Goal: Information Seeking & Learning: Learn about a topic

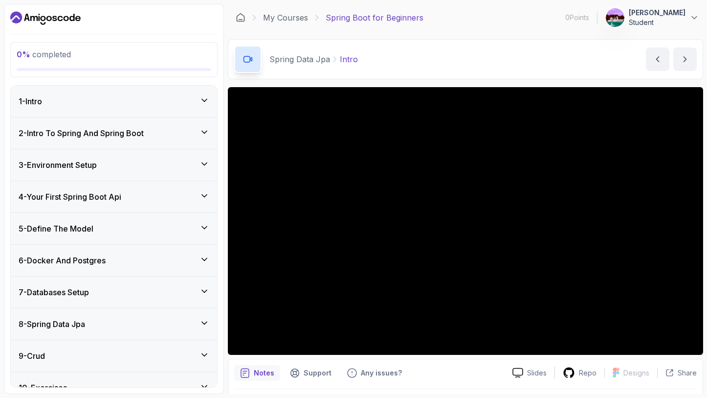
scroll to position [28, 0]
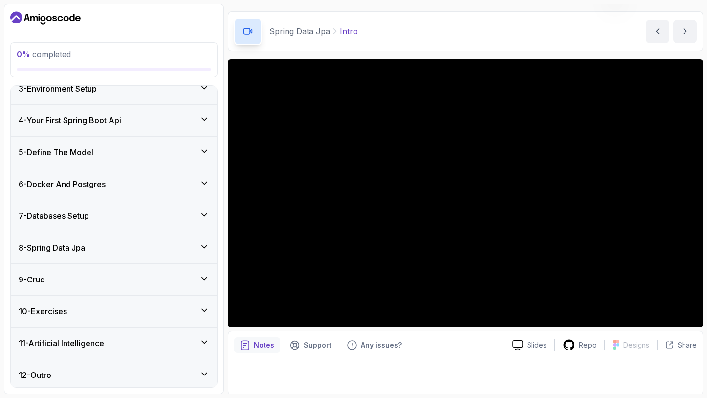
click at [45, 274] on h3 "9 - Crud" at bounding box center [32, 279] width 26 height 12
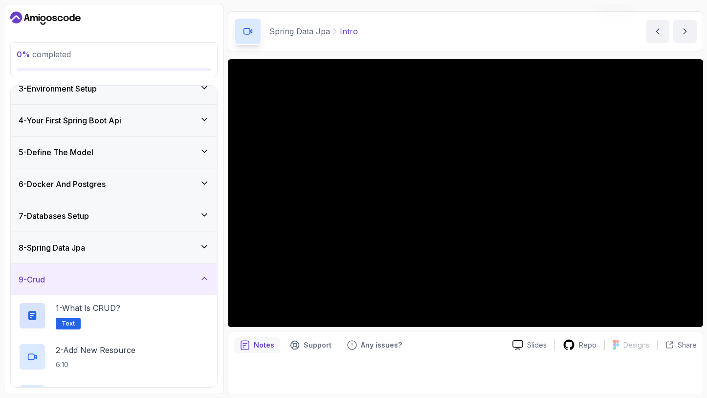
click at [97, 249] on div "8 - Spring Data Jpa" at bounding box center [114, 248] width 191 height 12
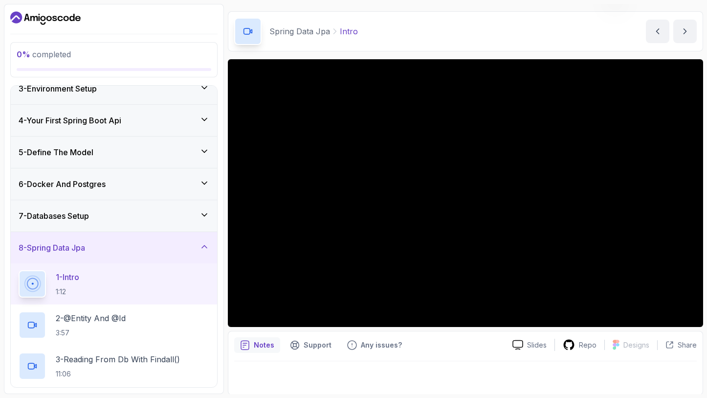
click at [98, 250] on div "8 - Spring Data Jpa" at bounding box center [114, 248] width 191 height 12
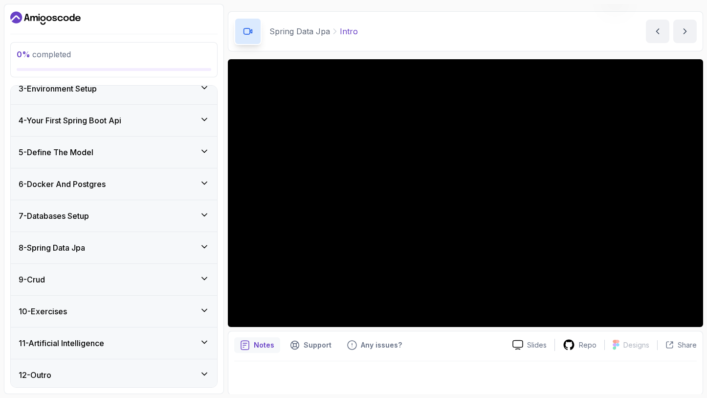
click at [89, 216] on h3 "7 - Databases Setup" at bounding box center [54, 216] width 70 height 12
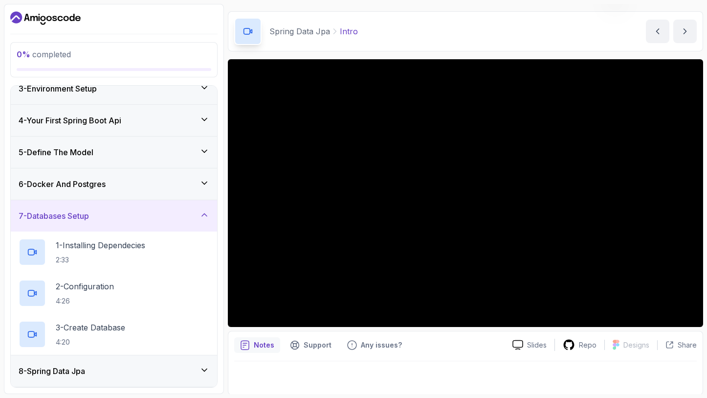
click at [89, 216] on h3 "7 - Databases Setup" at bounding box center [54, 216] width 70 height 12
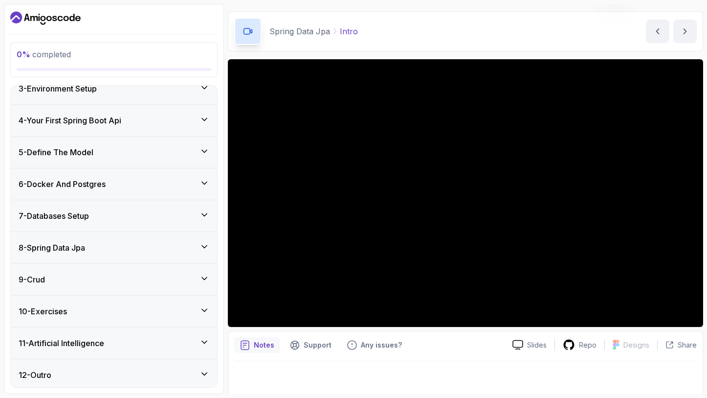
click at [86, 171] on div "6 - Docker And Postgres" at bounding box center [114, 183] width 206 height 31
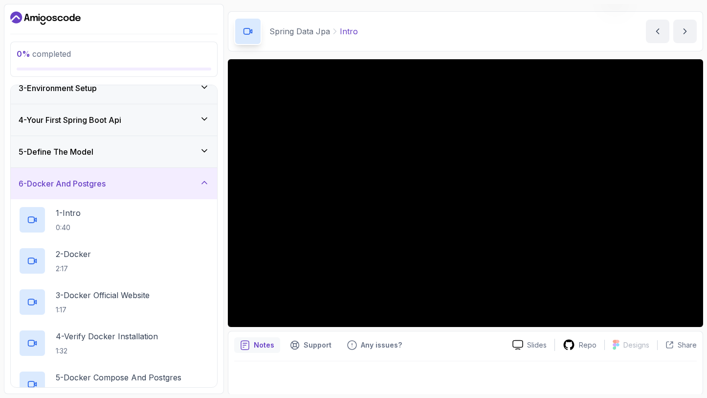
click at [98, 156] on div "5 - Define The Model" at bounding box center [114, 152] width 191 height 12
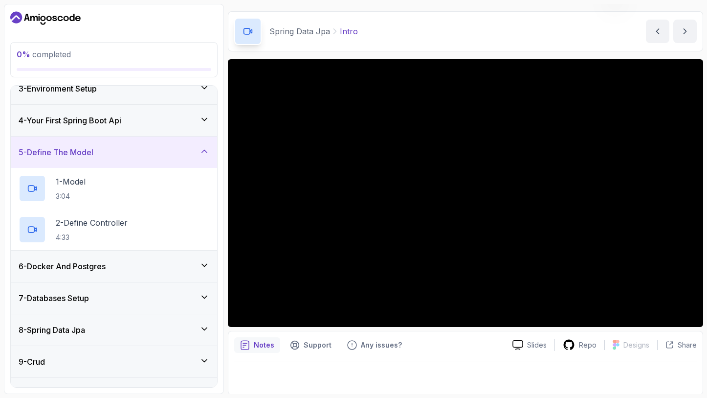
click at [103, 155] on div "5 - Define The Model" at bounding box center [114, 152] width 191 height 12
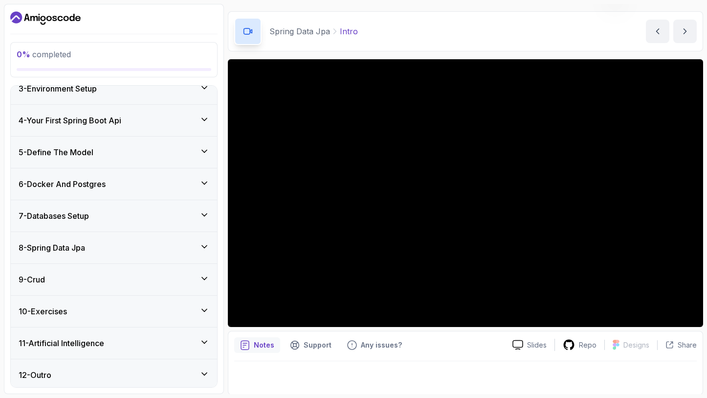
click at [101, 179] on h3 "6 - Docker And Postgres" at bounding box center [62, 184] width 87 height 12
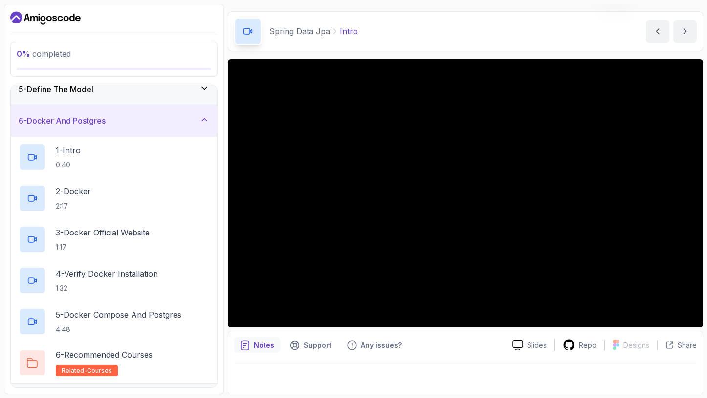
scroll to position [144, 0]
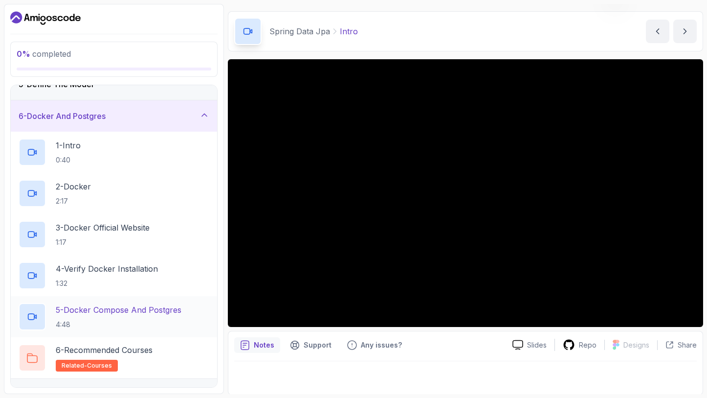
click at [91, 319] on p "4:48" at bounding box center [119, 324] width 126 height 10
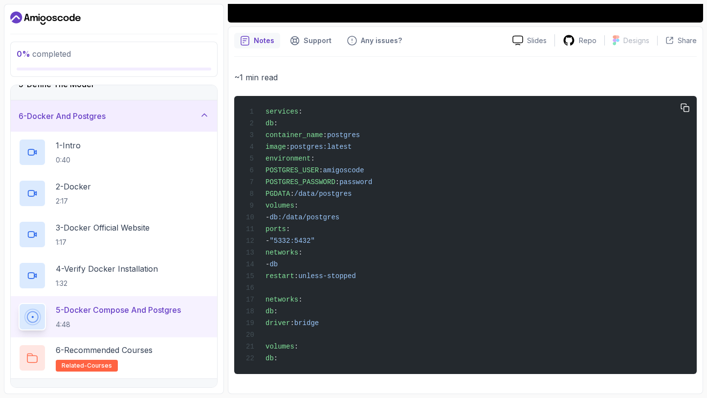
scroll to position [338, 0]
click at [687, 103] on icon "button" at bounding box center [685, 107] width 9 height 9
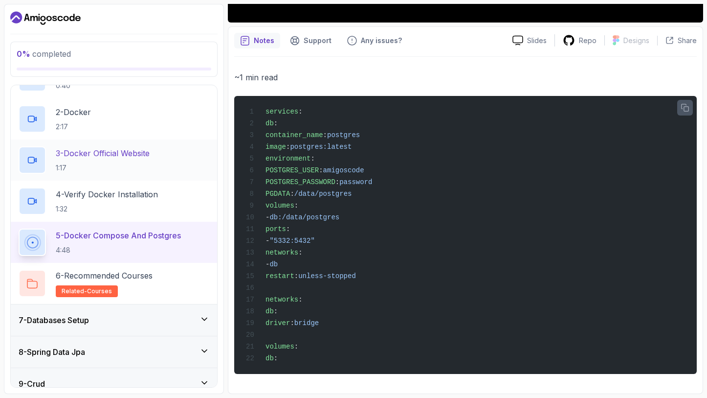
scroll to position [221, 0]
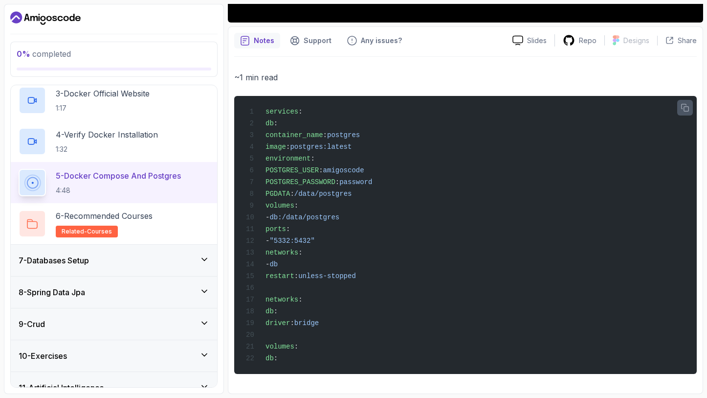
click at [116, 258] on div "7 - Databases Setup" at bounding box center [114, 260] width 191 height 12
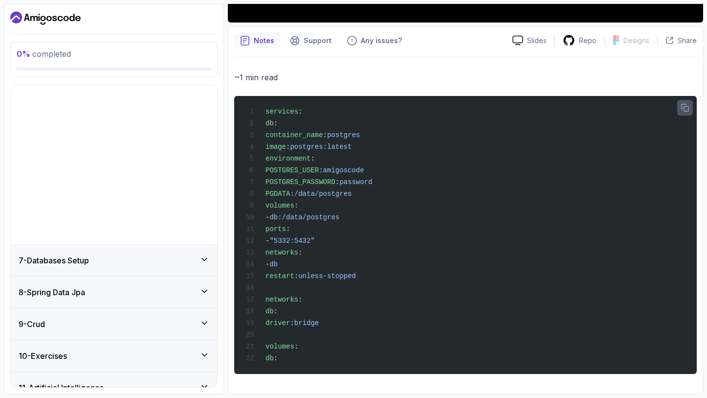
scroll to position [76, 0]
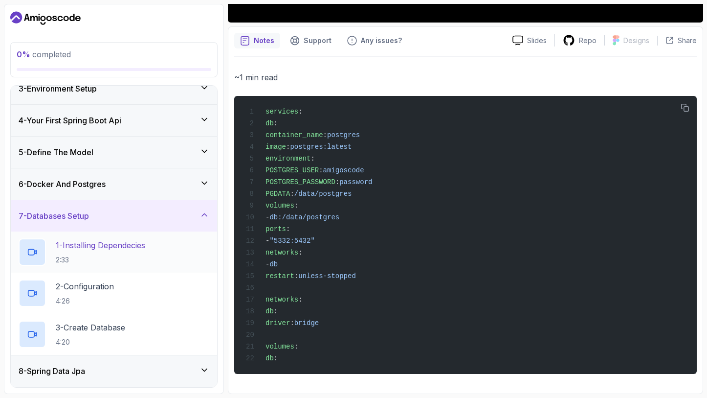
click at [110, 249] on h2 "1 - Installing Dependecies 2:33" at bounding box center [100, 251] width 89 height 25
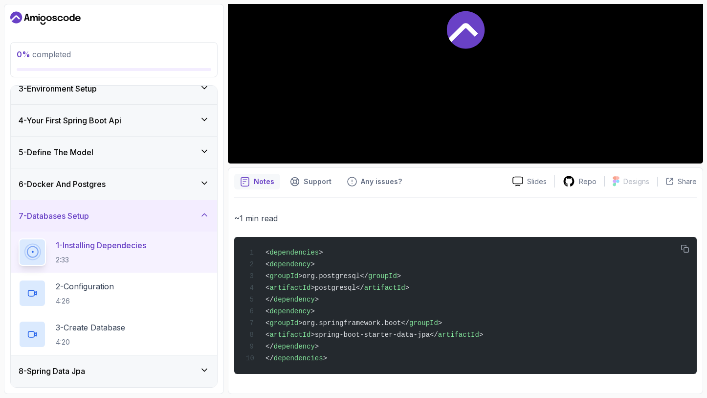
scroll to position [194, 0]
click at [95, 293] on h2 "2 - Configuration 4:26" at bounding box center [85, 292] width 58 height 25
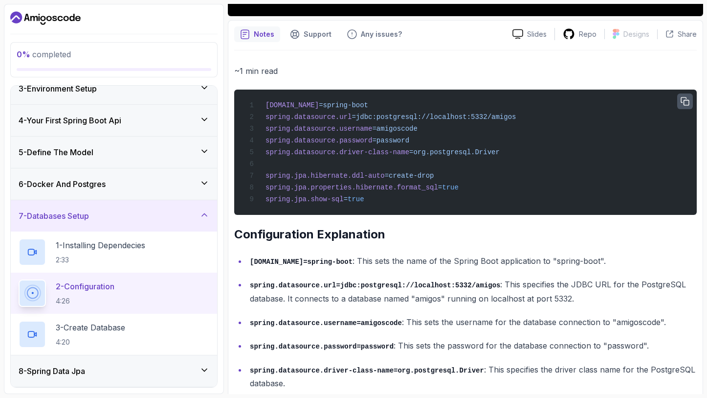
click at [688, 98] on icon "button" at bounding box center [685, 101] width 9 height 9
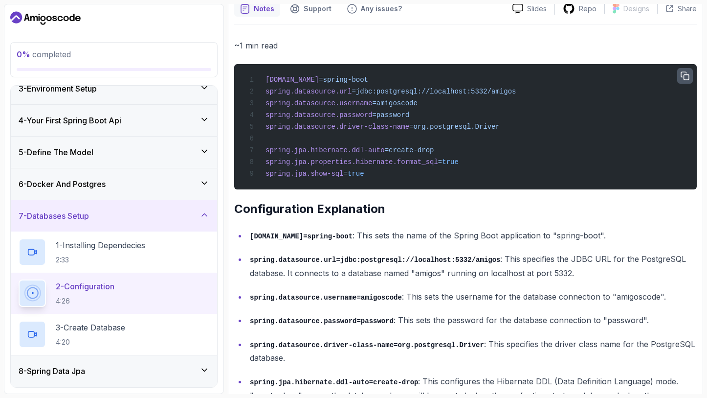
scroll to position [463, 0]
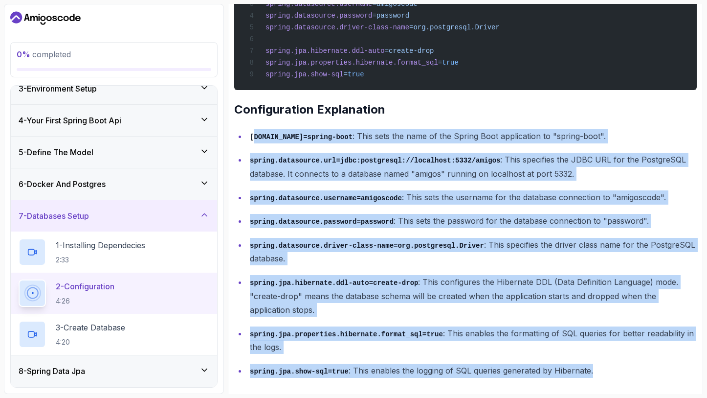
drag, startPoint x: 586, startPoint y: 357, endPoint x: 252, endPoint y: 138, distance: 399.0
click at [252, 138] on ul "[DOMAIN_NAME]=spring-boot : This sets the name of the Spring Boot application t…" at bounding box center [465, 253] width 463 height 248
copy ul "[DOMAIN_NAME]=spring-boot : This sets the name of the Spring Boot application t…"
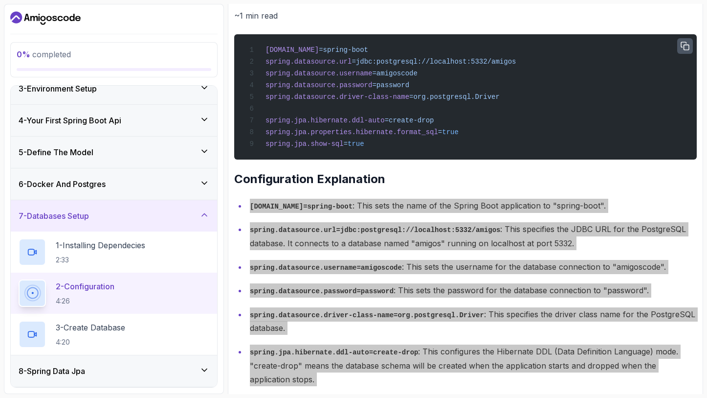
scroll to position [395, 0]
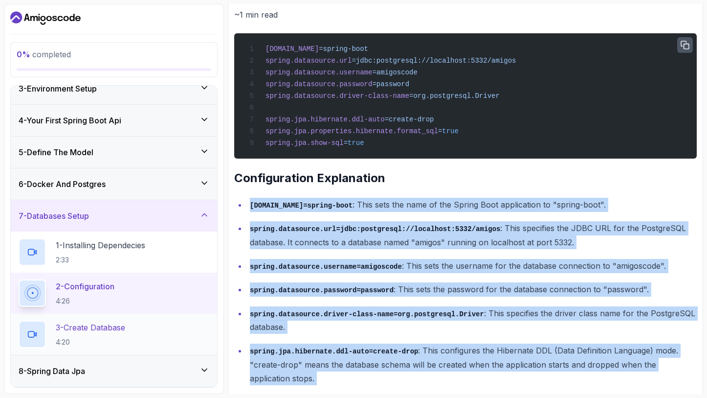
click at [125, 337] on p "4:20" at bounding box center [90, 342] width 69 height 10
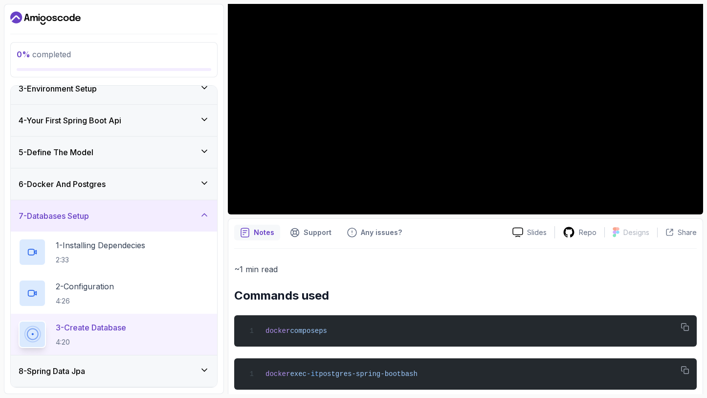
scroll to position [243, 0]
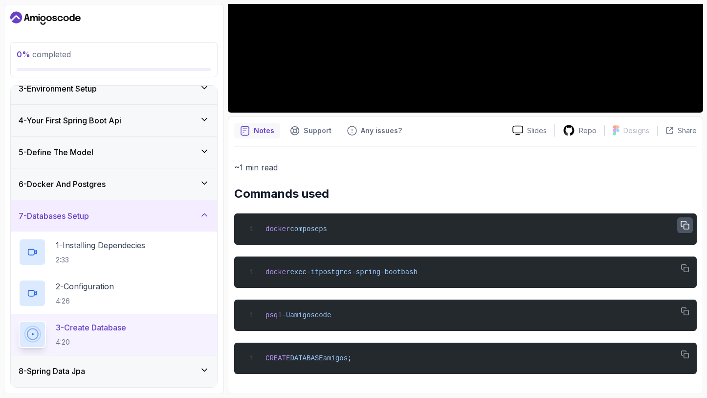
click at [687, 221] on icon "button" at bounding box center [685, 225] width 8 height 8
click at [686, 271] on icon "button" at bounding box center [685, 268] width 8 height 8
click at [684, 307] on icon "button" at bounding box center [685, 311] width 9 height 9
click at [688, 353] on icon "button" at bounding box center [685, 354] width 8 height 8
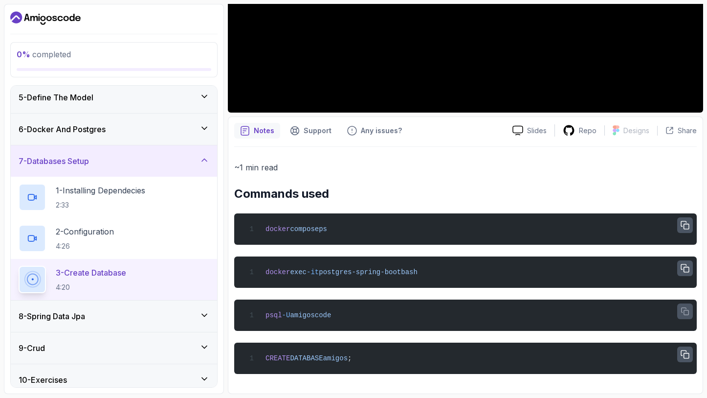
scroll to position [192, 0]
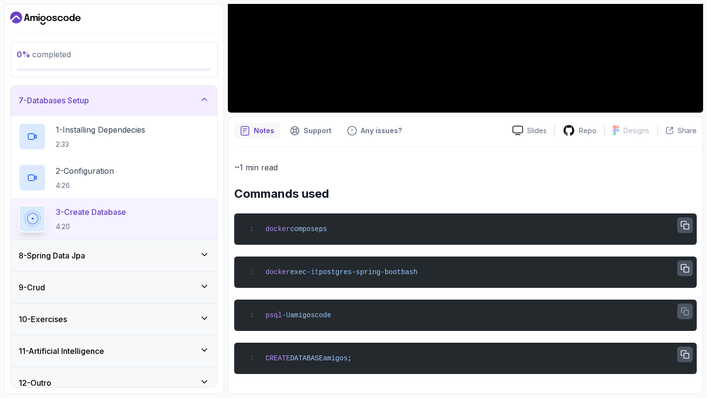
click at [66, 265] on div "8 - Spring Data Jpa" at bounding box center [114, 255] width 206 height 31
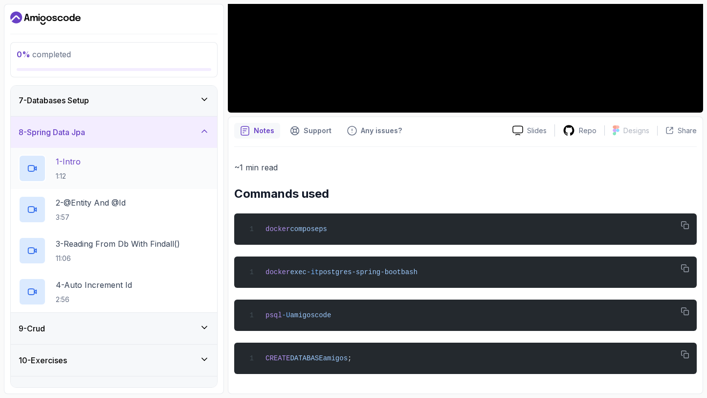
click at [87, 173] on div "1 - Intro 1:12" at bounding box center [114, 168] width 191 height 27
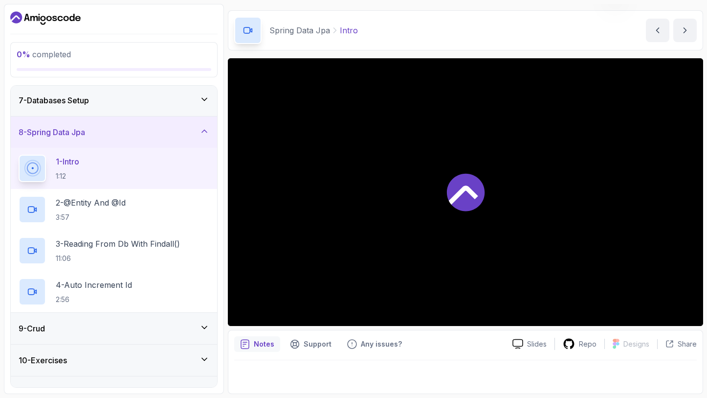
scroll to position [28, 0]
